Goal: Information Seeking & Learning: Learn about a topic

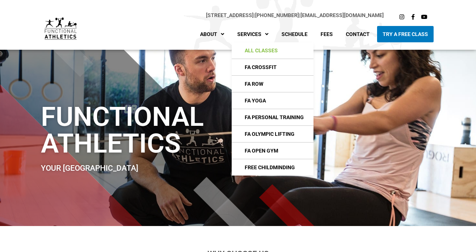
click at [268, 55] on link "All Classes" at bounding box center [273, 50] width 82 height 16
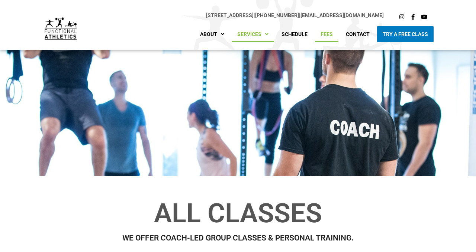
click at [323, 33] on link "Fees" at bounding box center [326, 34] width 23 height 16
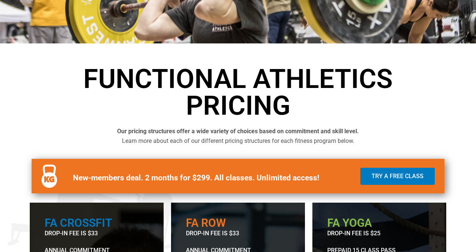
scroll to position [19, 0]
